Goal: Information Seeking & Learning: Learn about a topic

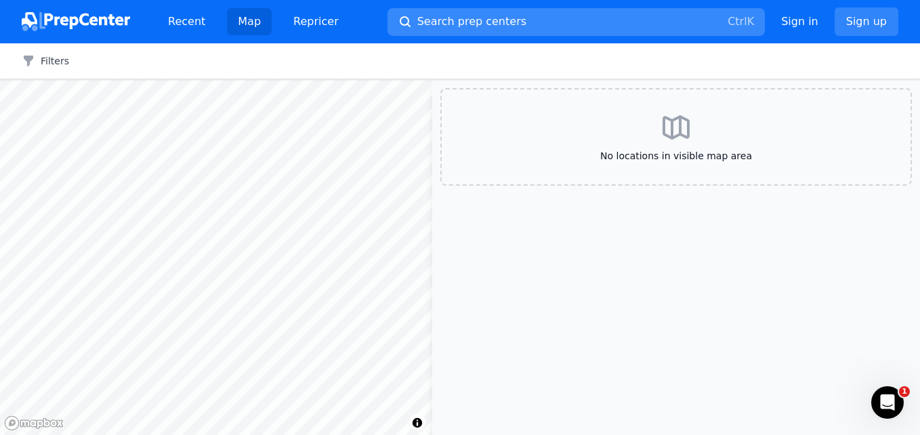
click at [459, 20] on span "Search prep centers" at bounding box center [471, 22] width 109 height 16
click at [56, 61] on div at bounding box center [460, 217] width 920 height 435
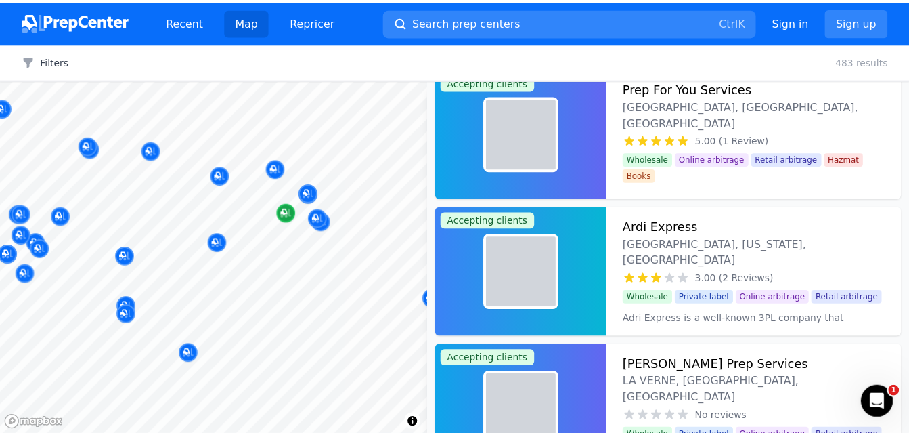
scroll to position [296, 0]
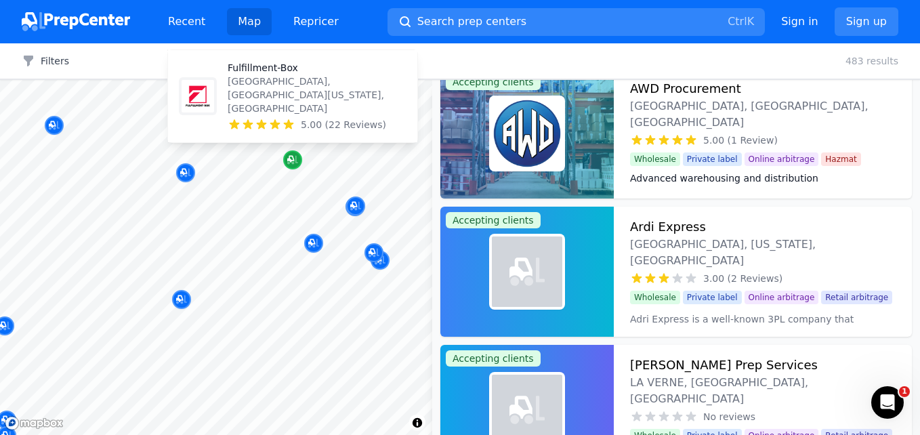
click at [297, 165] on icon "Map marker" at bounding box center [292, 160] width 11 height 14
click at [258, 74] on p "Fulfillment-Box" at bounding box center [317, 68] width 179 height 14
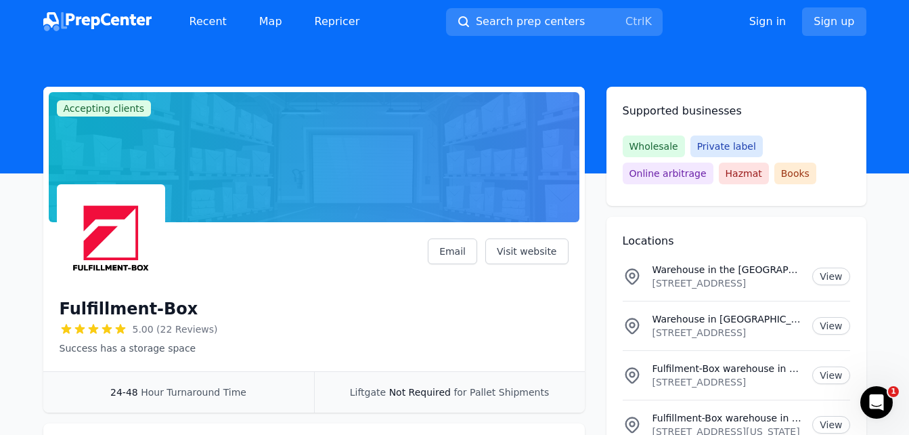
drag, startPoint x: 391, startPoint y: 329, endPoint x: 397, endPoint y: 242, distance: 86.9
click at [397, 242] on div "Fulfillment-Box 5.00 (22 Reviews) Success has a storage space Email Visit websi…" at bounding box center [314, 296] width 509 height 116
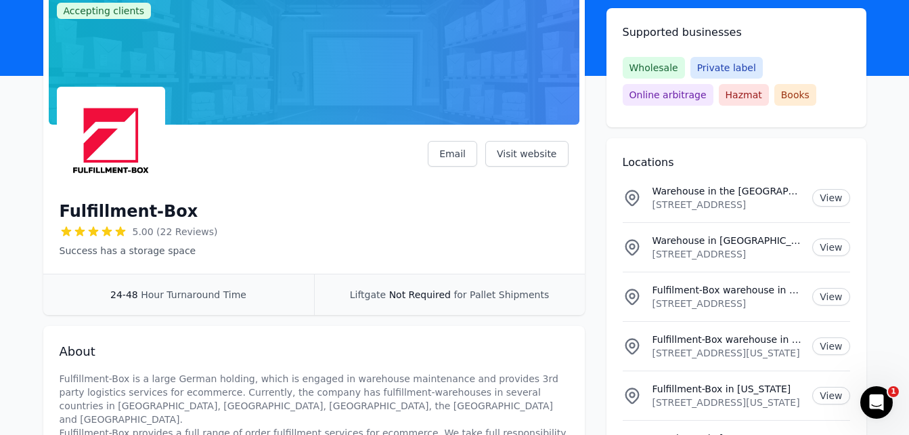
scroll to position [53, 0]
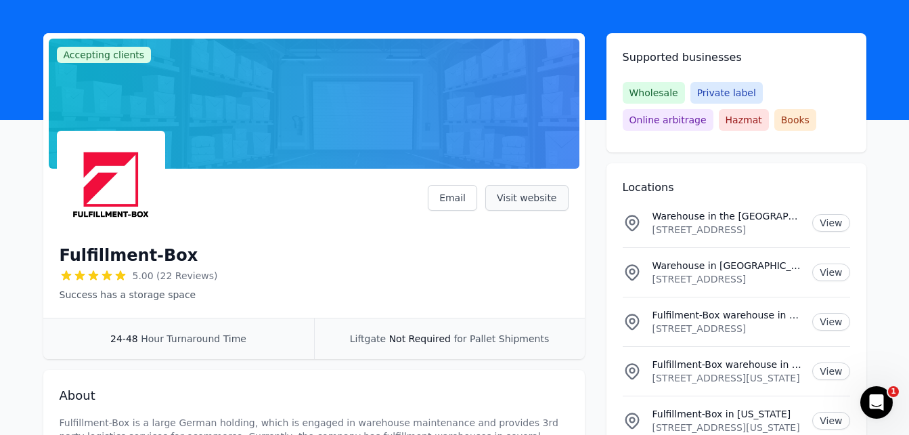
click at [535, 201] on link "Visit website" at bounding box center [527, 198] width 83 height 26
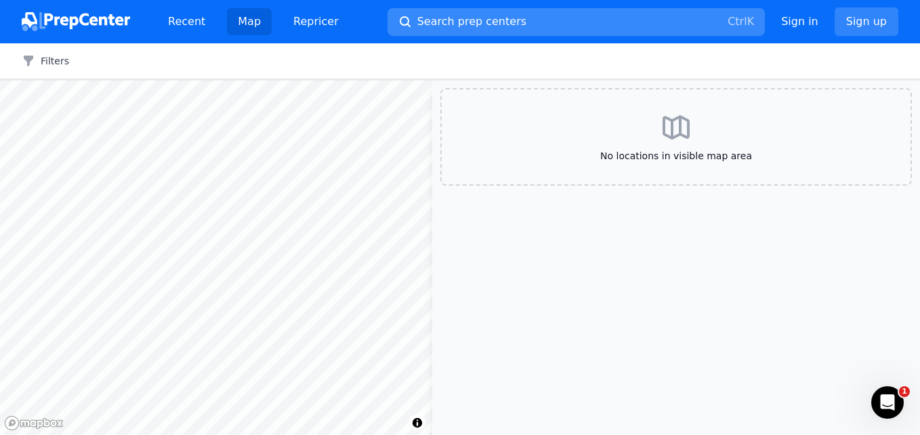
click at [446, 16] on span "Search prep centers" at bounding box center [471, 22] width 109 height 16
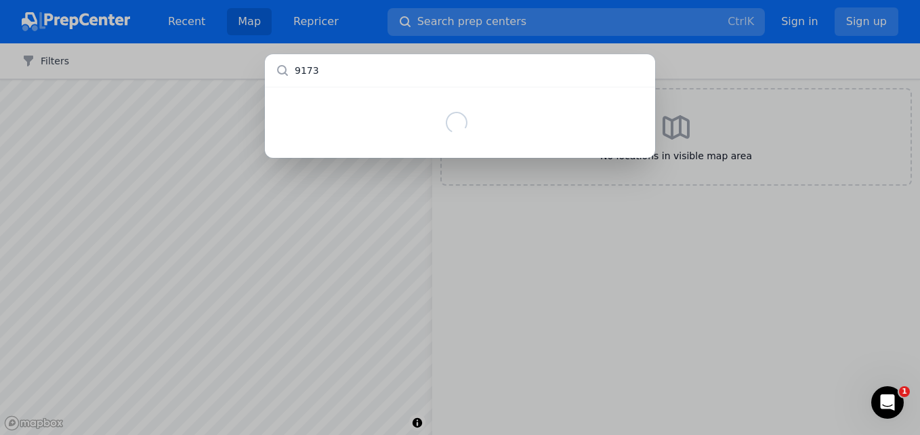
type input "91739"
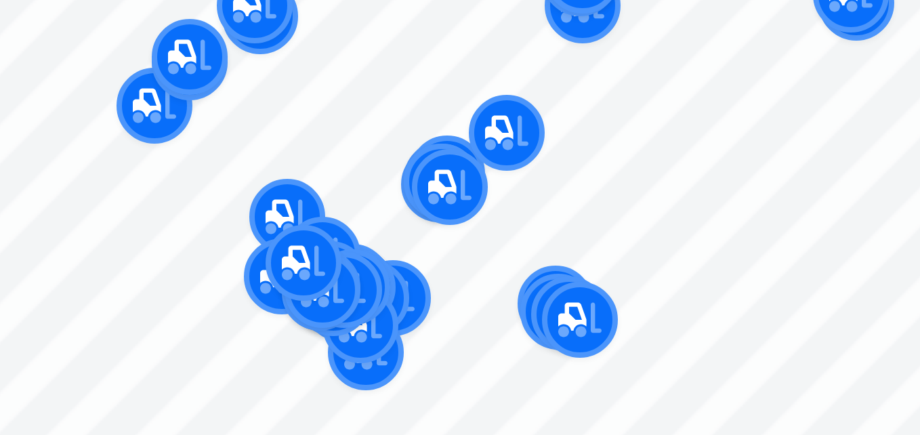
click at [110, 292] on div "Amazing Logistics [GEOGRAPHIC_DATA], [GEOGRAPHIC_DATA], [GEOGRAPHIC_DATA] No re…" at bounding box center [154, 243] width 260 height 106
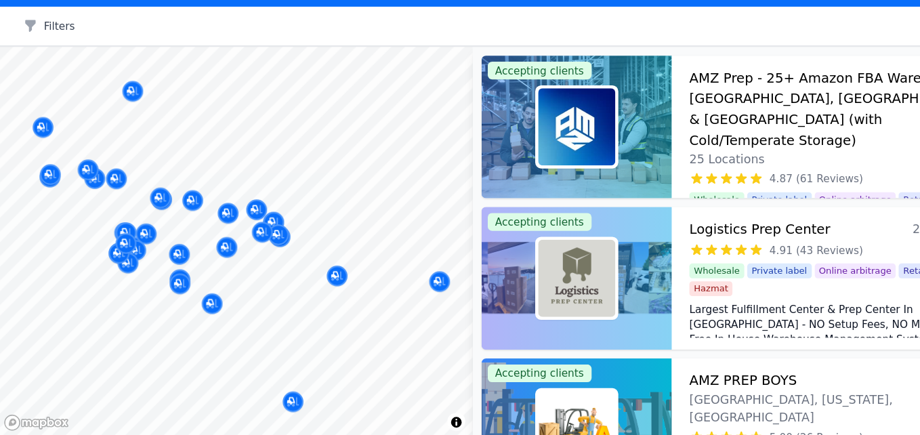
click at [301, 80] on div at bounding box center [216, 80] width 432 height 0
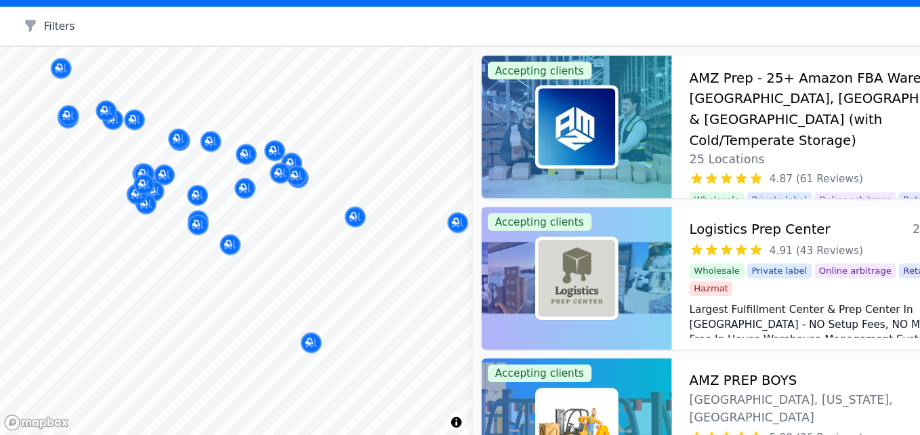
click at [247, 230] on body "Recent Map Repricer Search prep centers Ctrl K Open main menu Sign in Sign up F…" at bounding box center [460, 217] width 920 height 435
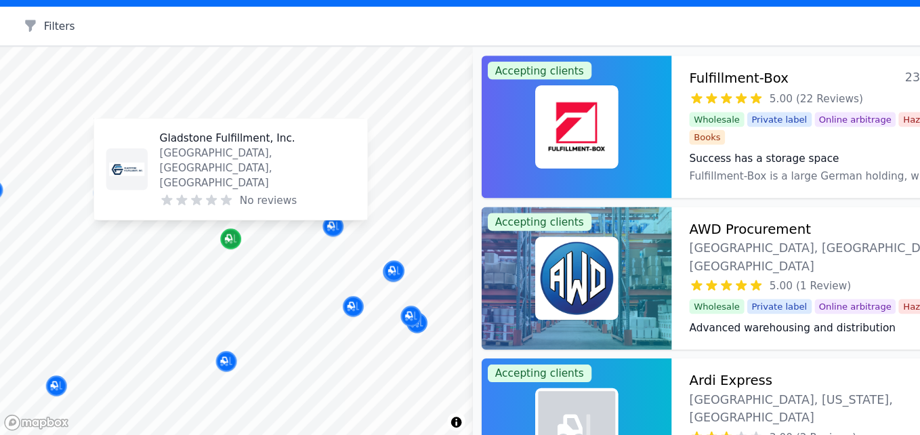
click at [209, 257] on icon "Map marker" at bounding box center [209, 254] width 7 height 7
click at [181, 170] on p "Gladstone Fulfillment, Inc." at bounding box center [235, 163] width 179 height 14
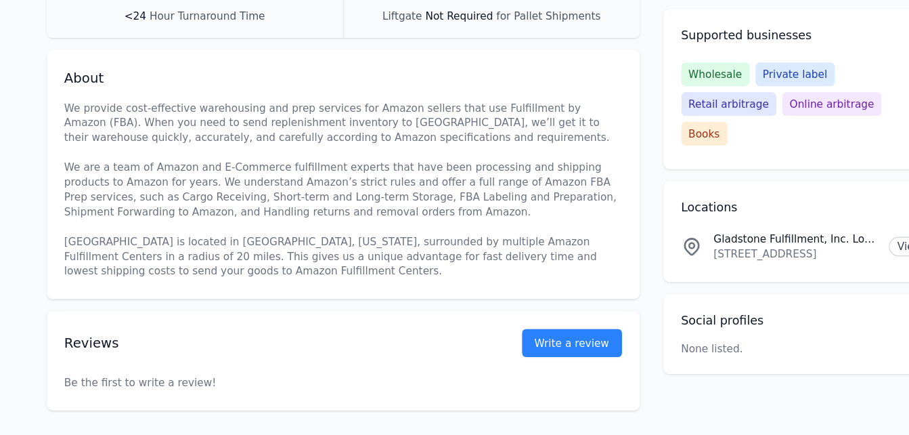
scroll to position [186, 0]
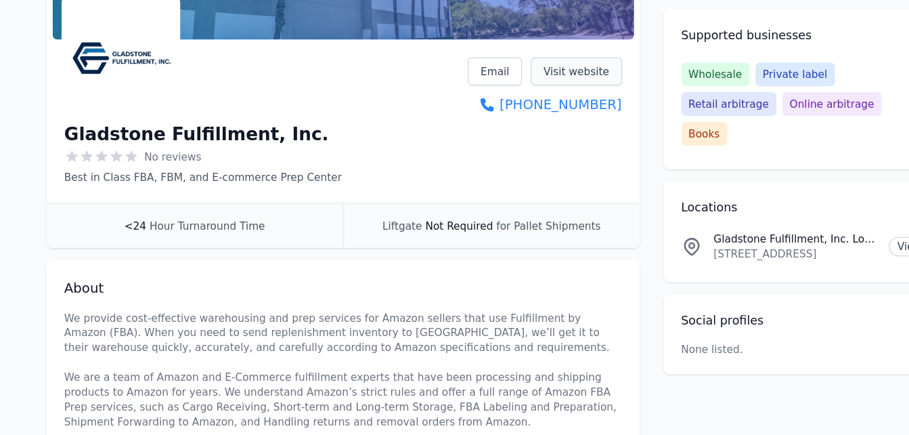
click at [532, 61] on link "Visit website" at bounding box center [527, 65] width 83 height 26
